Goal: Task Accomplishment & Management: Complete application form

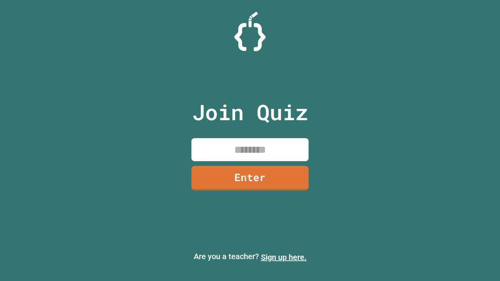
click at [283, 257] on link "Sign up here." at bounding box center [284, 257] width 46 height 9
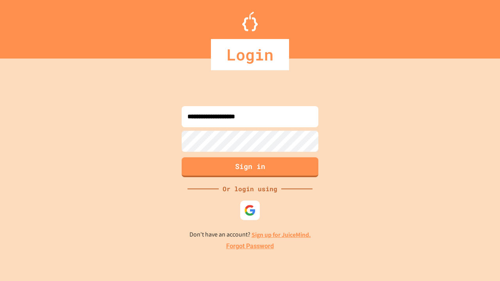
type input "**********"
